Goal: Find specific page/section: Find specific page/section

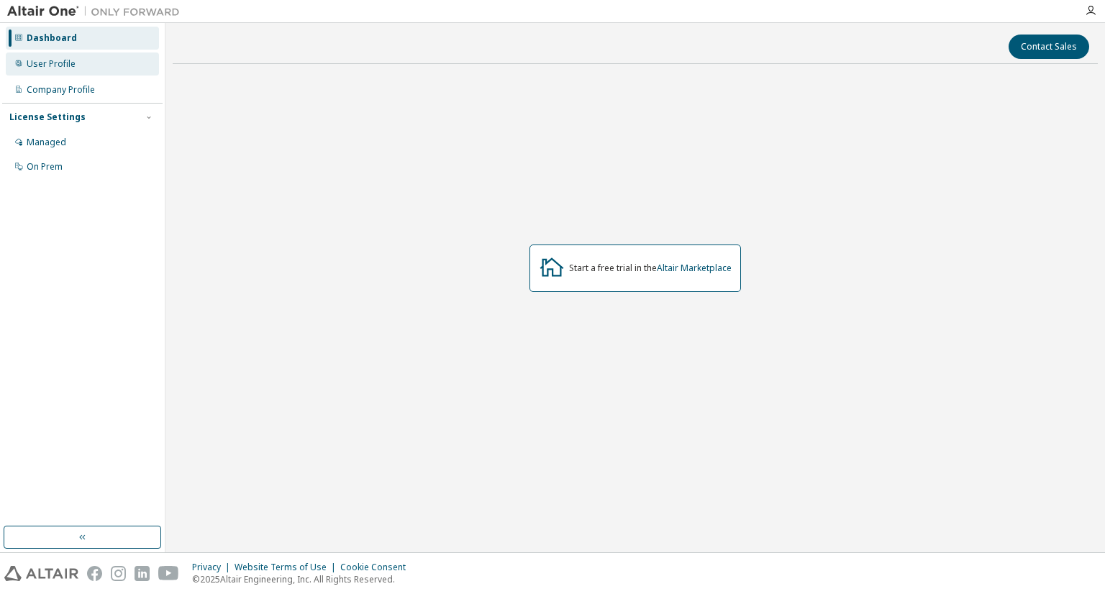
click at [78, 60] on div "User Profile" at bounding box center [82, 64] width 153 height 23
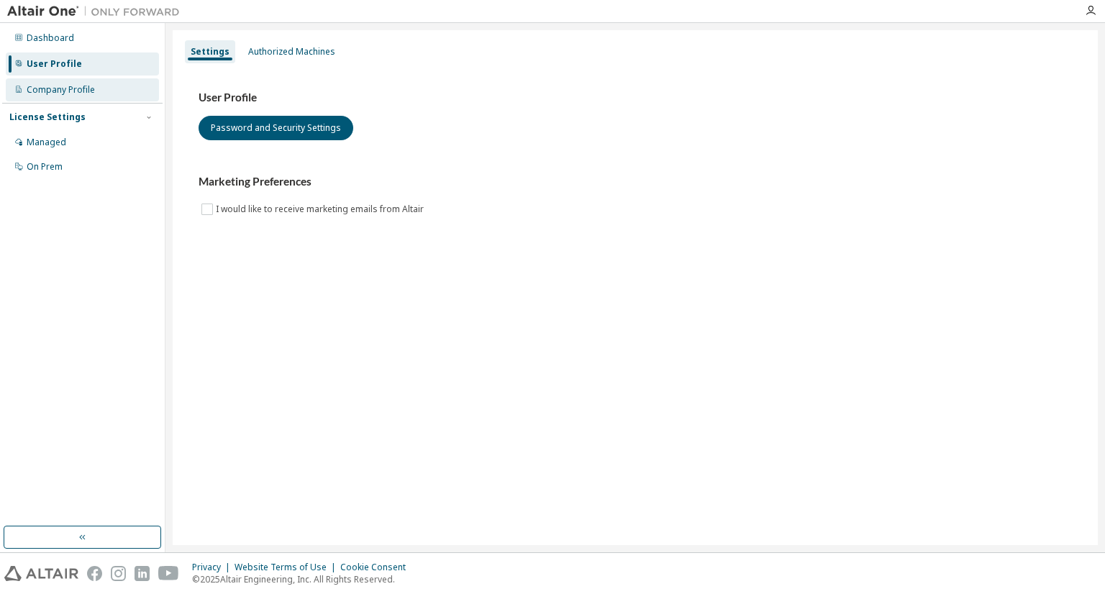
click at [89, 94] on div "Company Profile" at bounding box center [61, 90] width 68 height 12
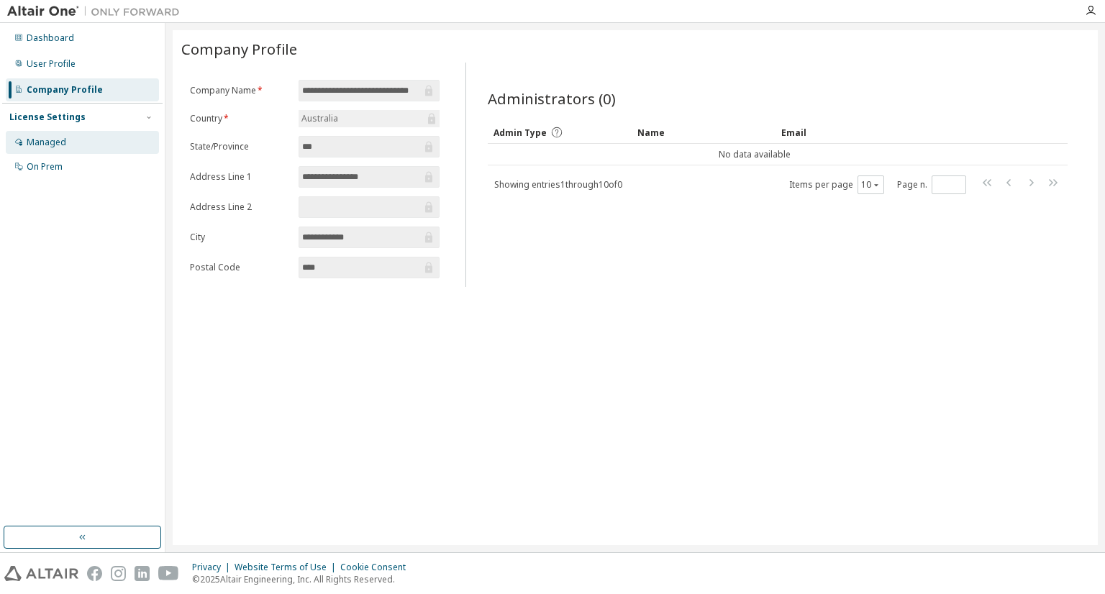
click at [129, 142] on div "Managed" at bounding box center [82, 142] width 153 height 23
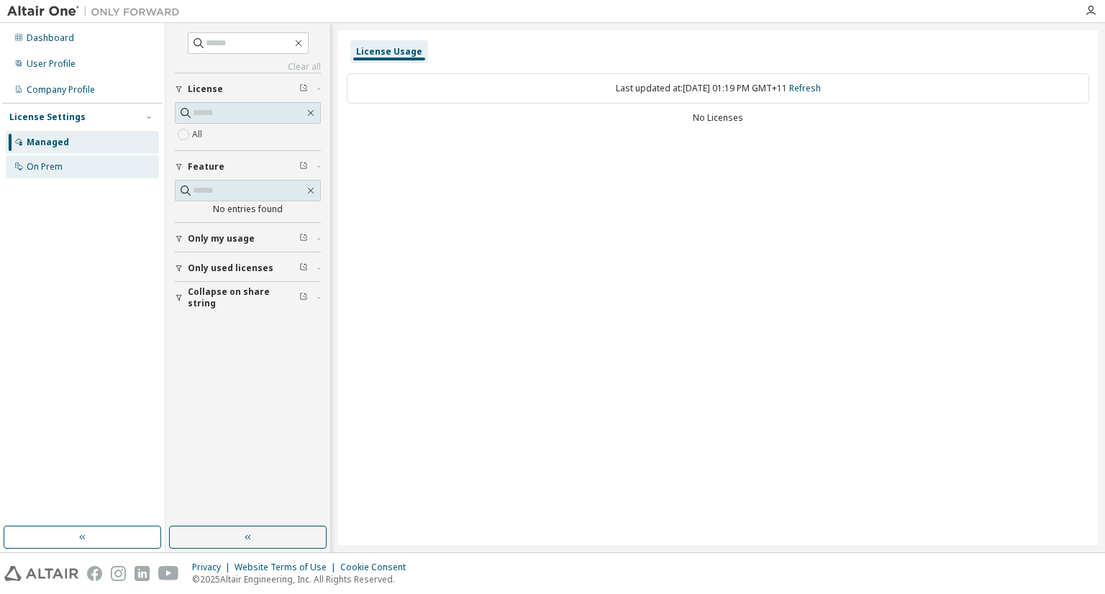
click at [87, 174] on div "On Prem" at bounding box center [82, 166] width 153 height 23
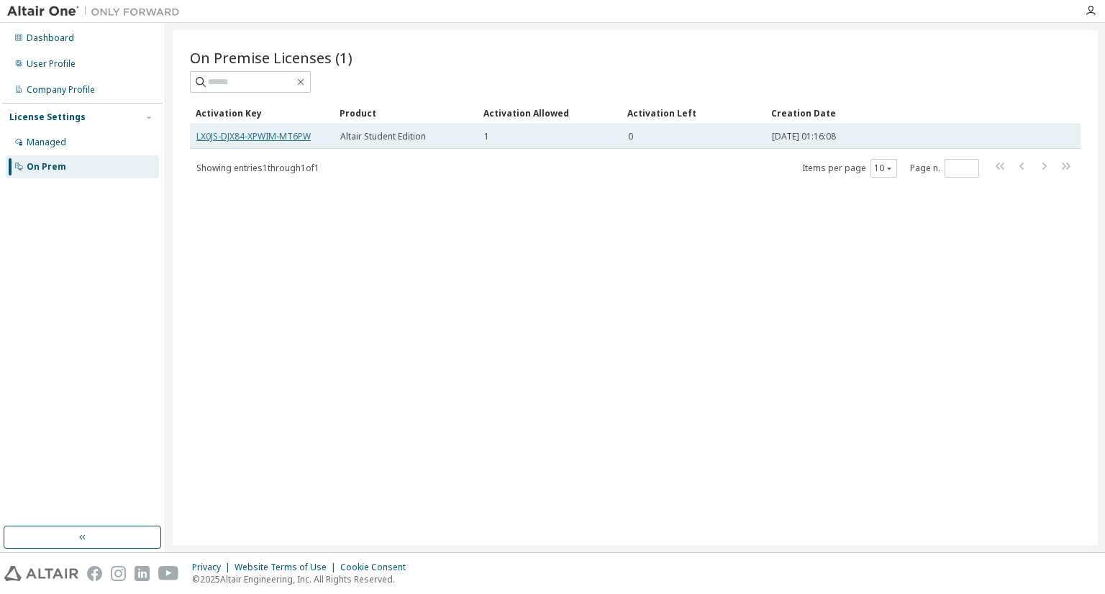
click at [298, 138] on link "LX0JS-DJX84-XPWIM-MT6PW" at bounding box center [253, 136] width 114 height 12
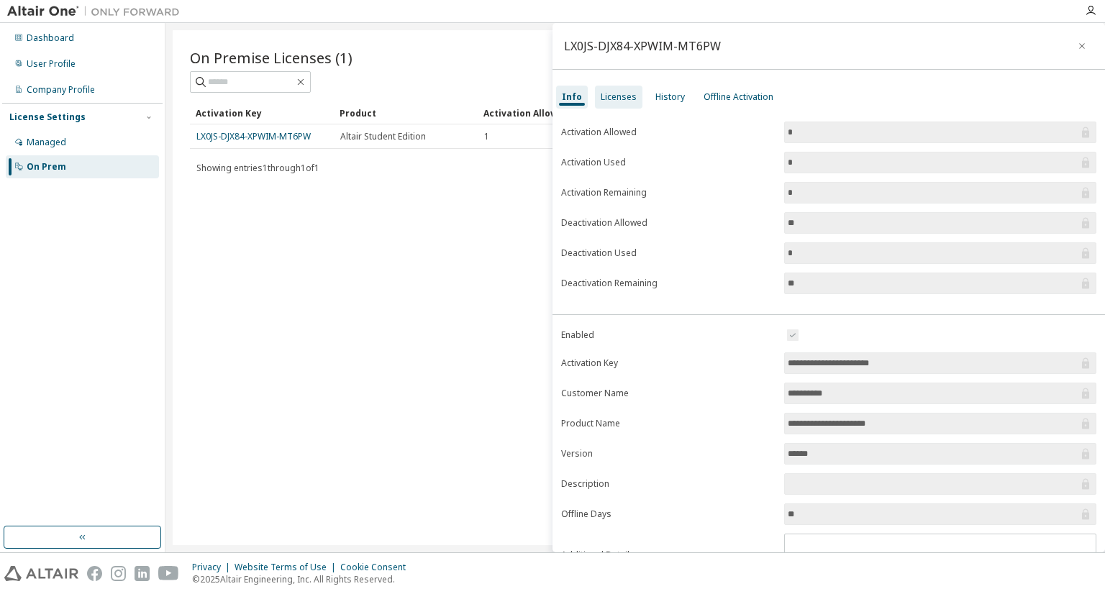
click at [619, 104] on div "Licenses" at bounding box center [618, 97] width 47 height 23
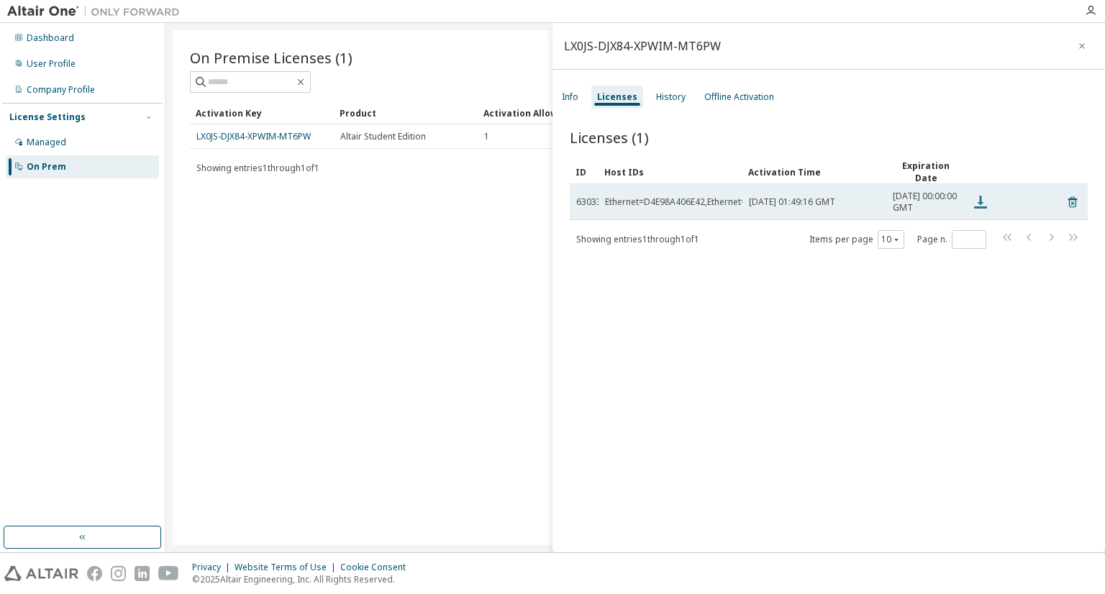
click at [977, 207] on icon at bounding box center [980, 201] width 17 height 17
